Goal: Information Seeking & Learning: Learn about a topic

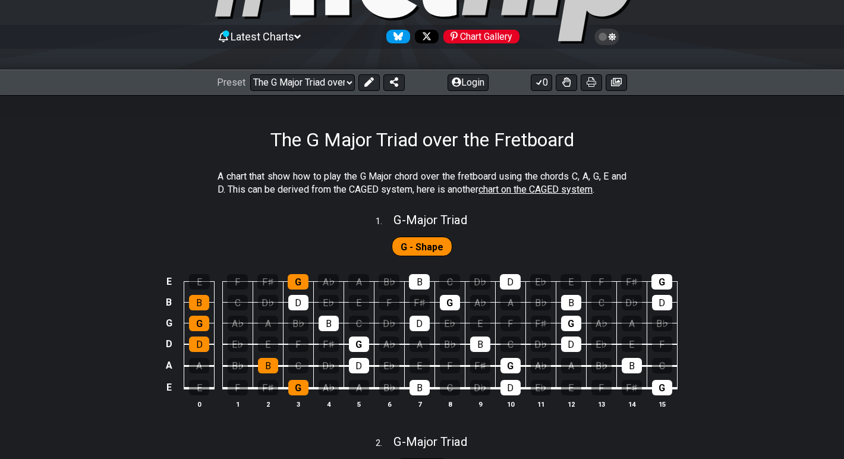
scroll to position [99, 0]
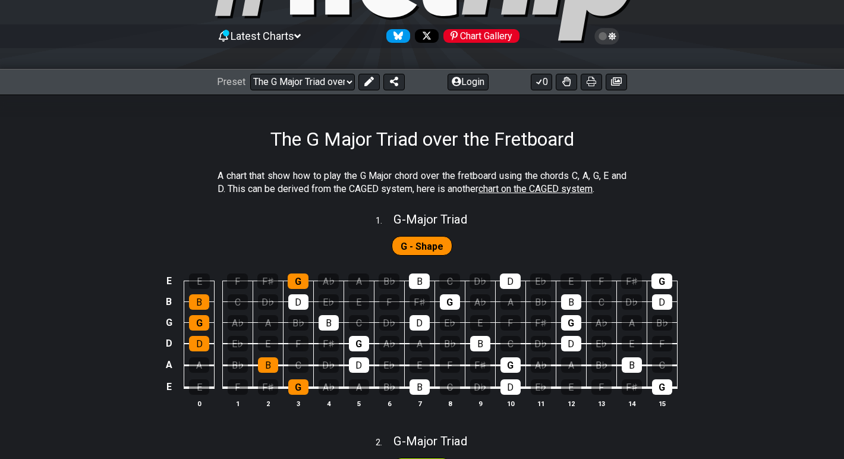
click at [592, 191] on span "chart on the CAGED system" at bounding box center [535, 188] width 114 height 11
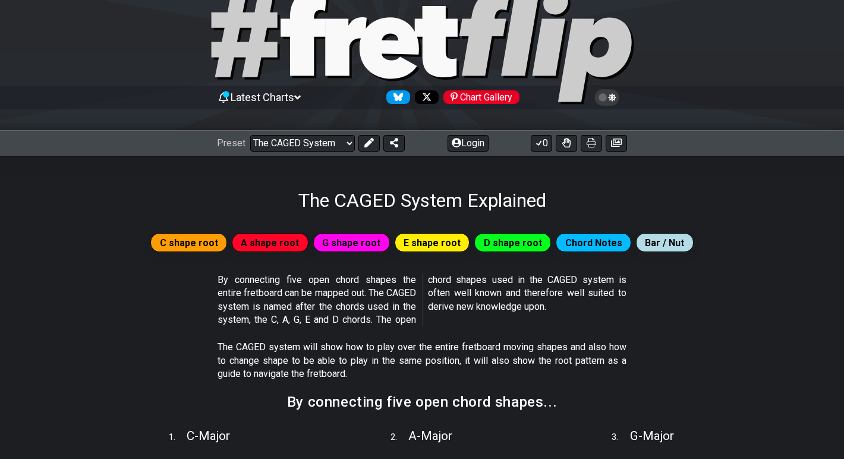
scroll to position [41, 0]
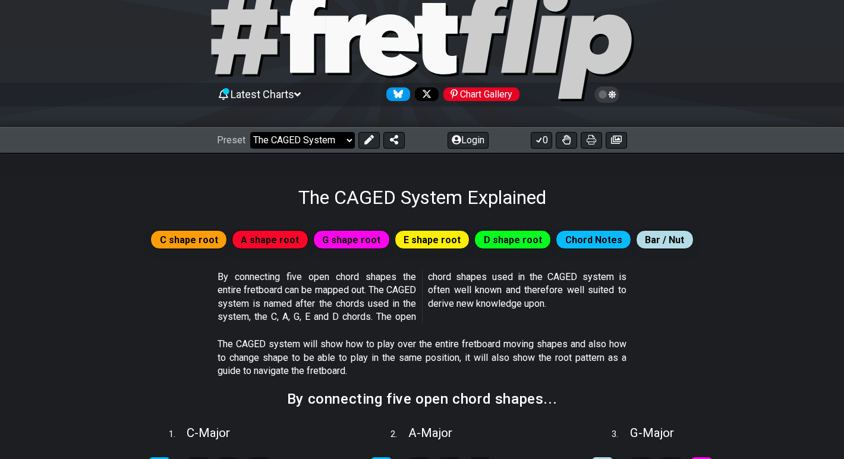
select select "/minor-pentatonic"
select select "C"
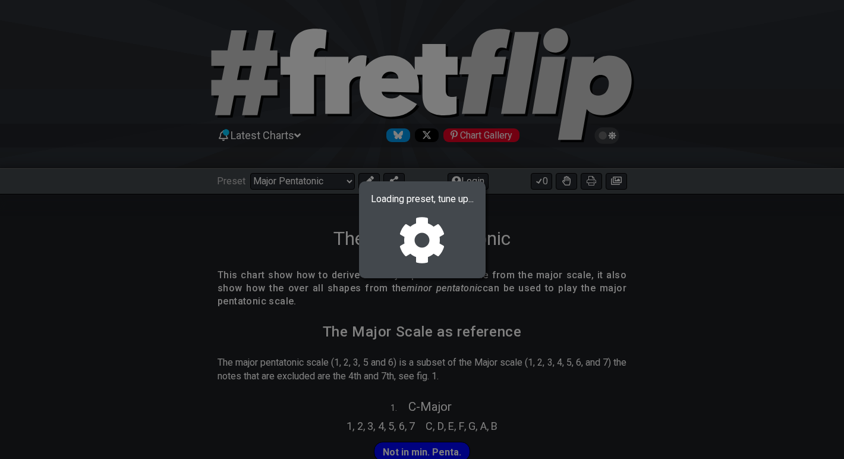
select select "/024GKKGPR"
